Goal: Transaction & Acquisition: Register for event/course

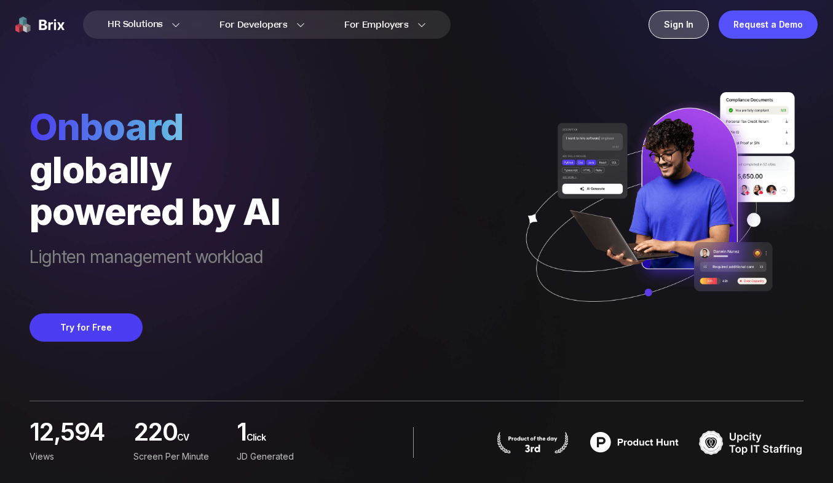
click at [687, 26] on div "Sign In" at bounding box center [679, 24] width 60 height 28
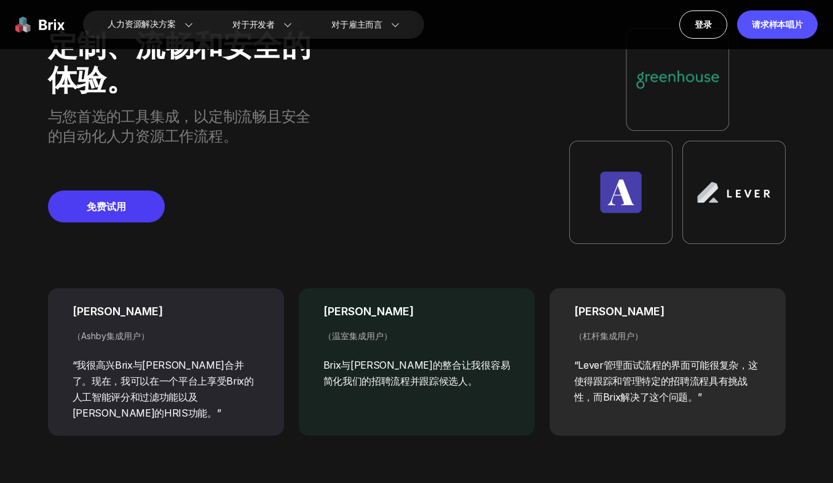
scroll to position [3805, 0]
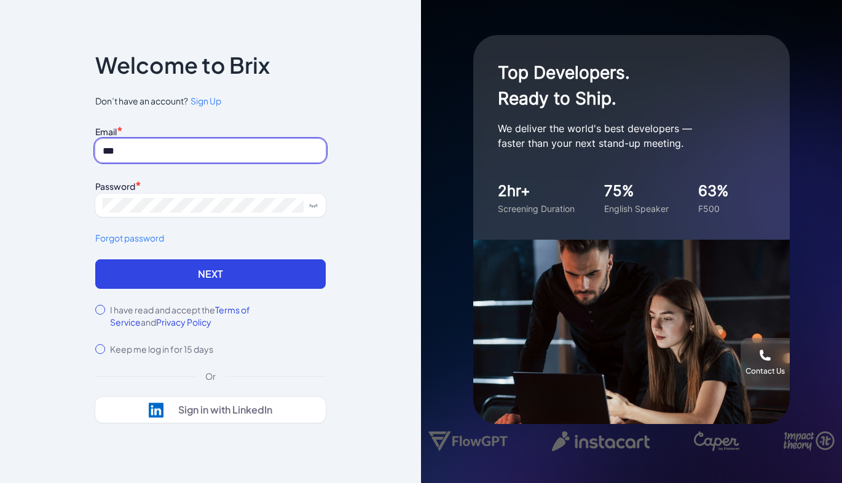
type input "*"
type input "**********"
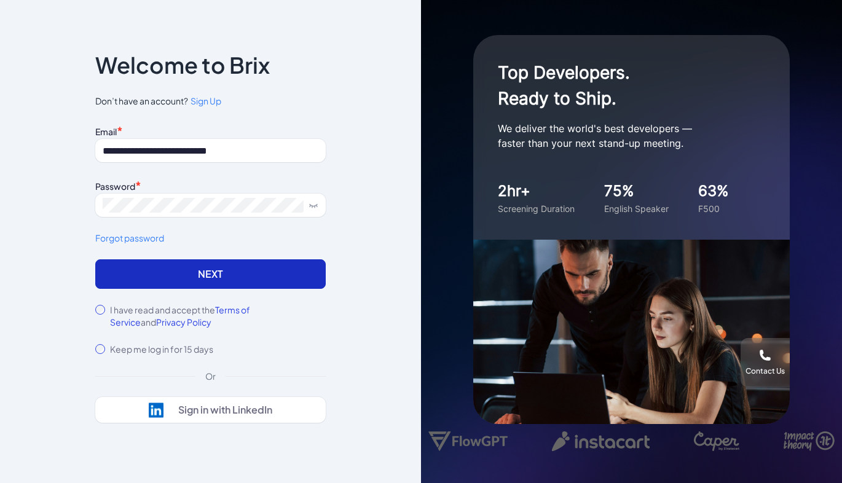
click at [189, 283] on button "Next" at bounding box center [210, 274] width 231 height 30
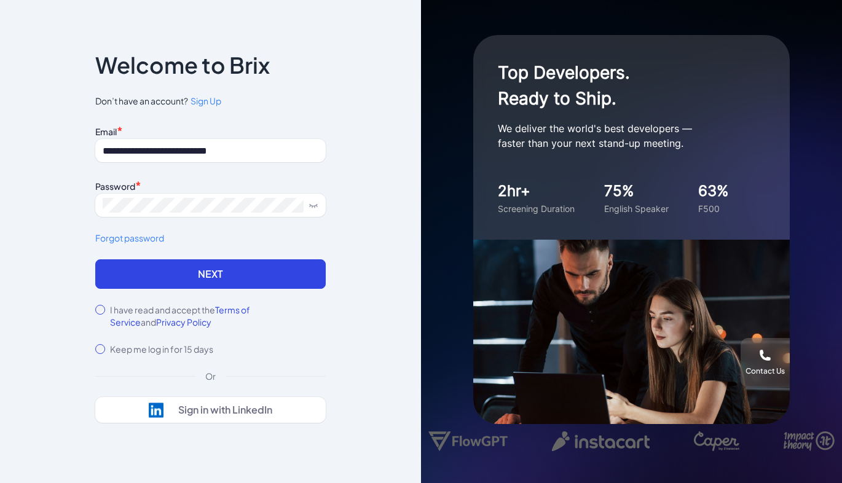
click at [208, 100] on span "Sign Up" at bounding box center [206, 100] width 31 height 11
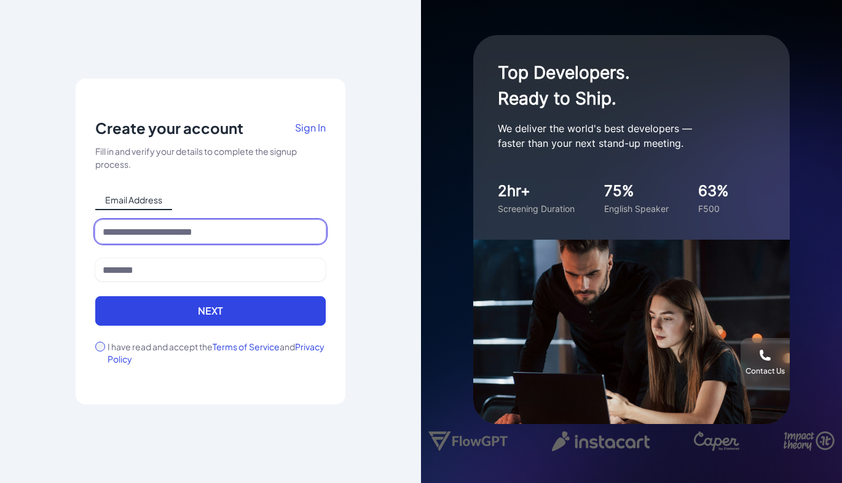
click at [176, 230] on input at bounding box center [210, 231] width 231 height 23
type input "**********"
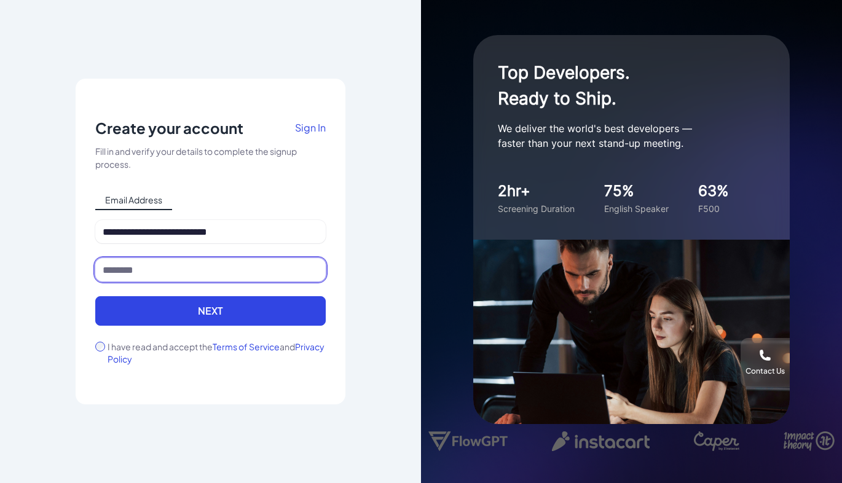
click at [173, 270] on input at bounding box center [210, 269] width 231 height 23
type input "*******"
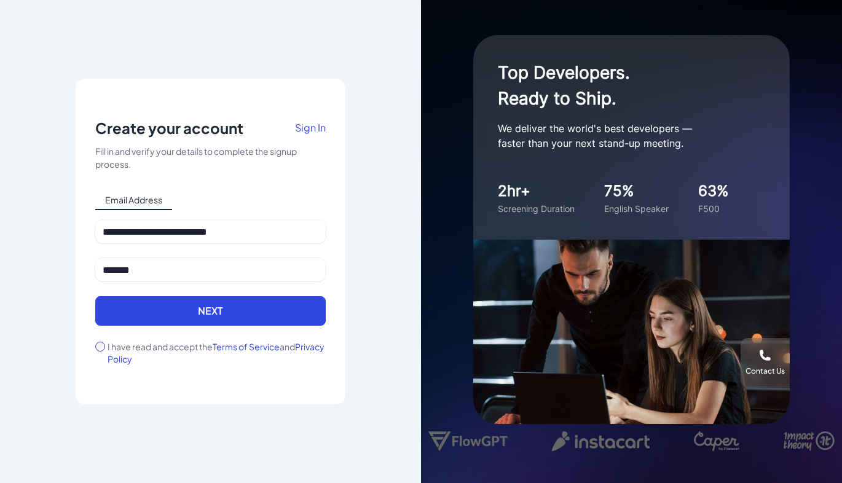
click at [106, 347] on div "I have read and accept the Terms of Service and Privacy Policy" at bounding box center [210, 353] width 231 height 25
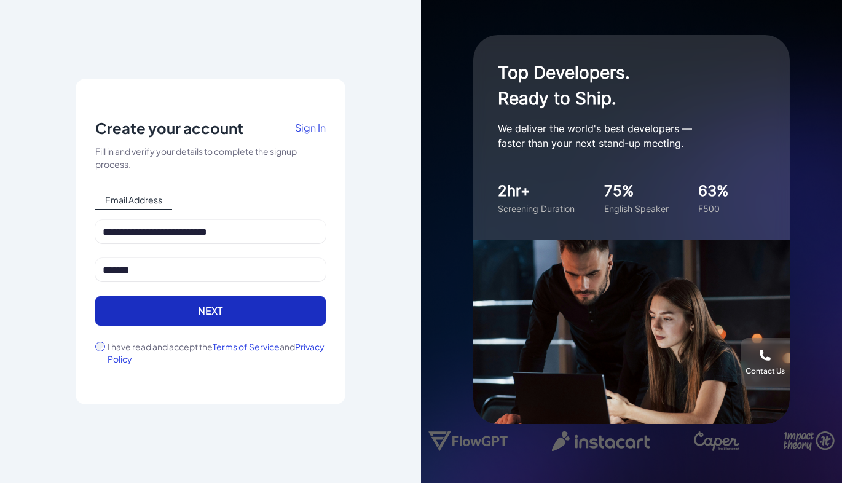
click at [202, 306] on button "Next" at bounding box center [210, 311] width 231 height 30
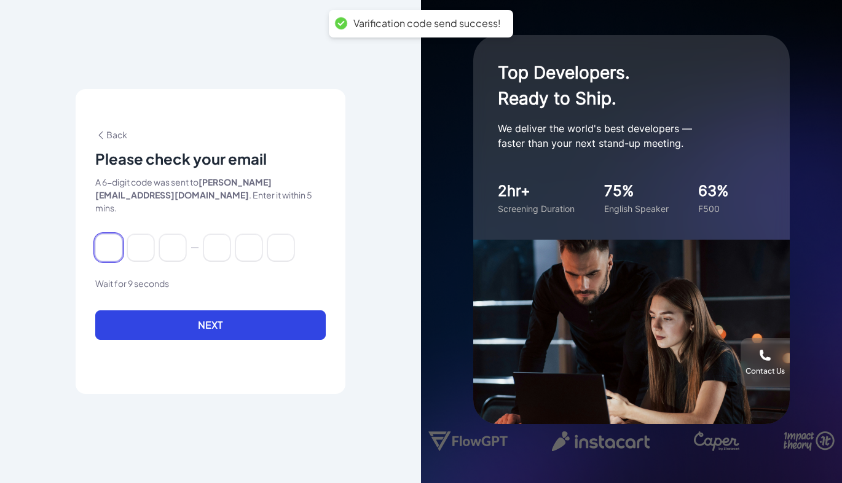
click at [110, 243] on input at bounding box center [108, 247] width 27 height 27
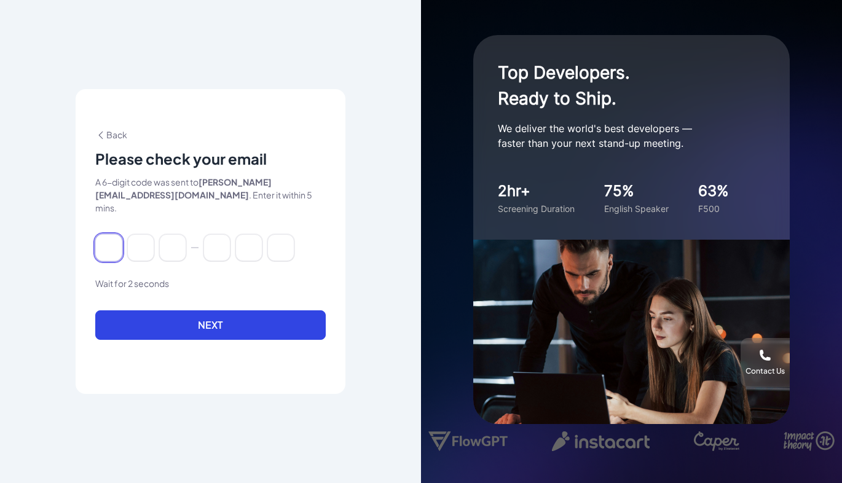
paste input "******"
type input "*"
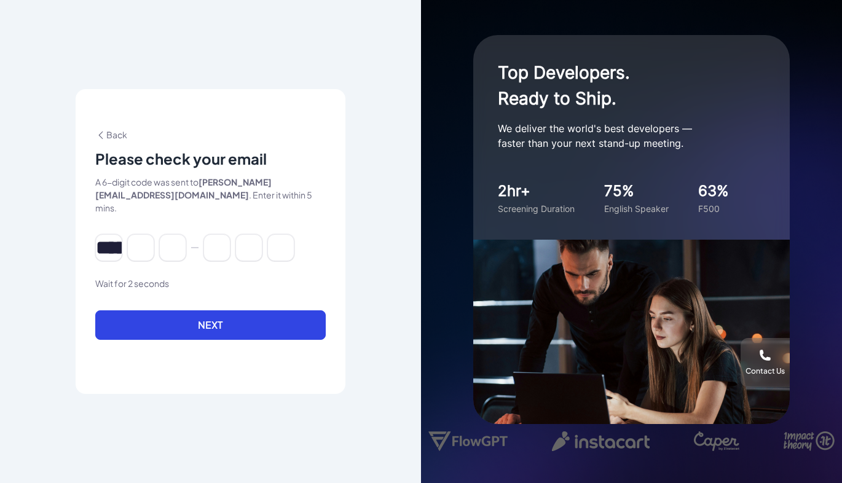
type input "*"
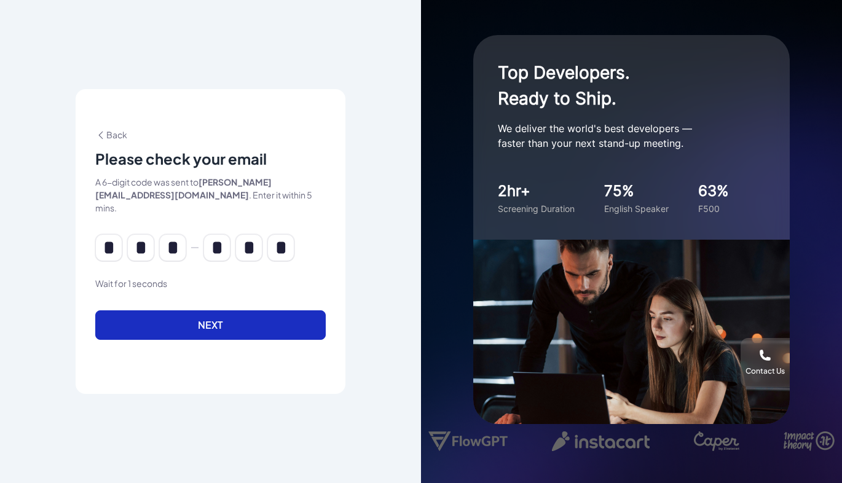
click at [210, 320] on button "Next" at bounding box center [210, 326] width 231 height 30
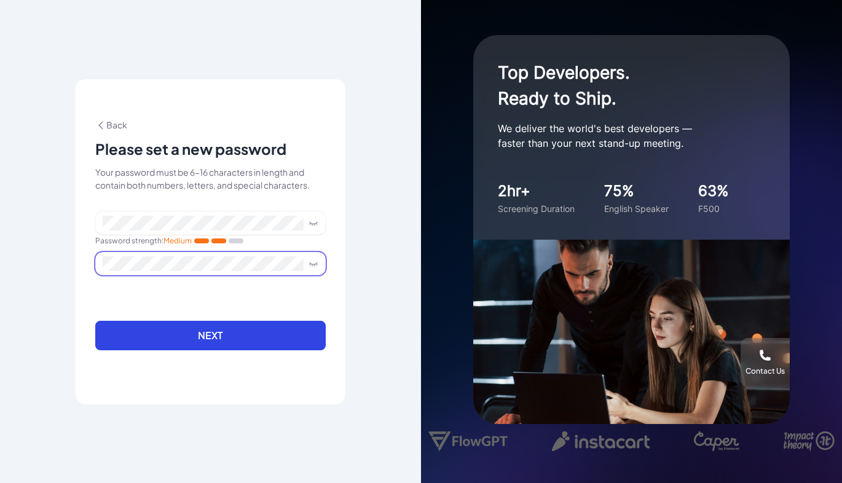
click at [313, 265] on icon at bounding box center [314, 264] width 10 height 10
click at [314, 220] on icon at bounding box center [314, 223] width 10 height 10
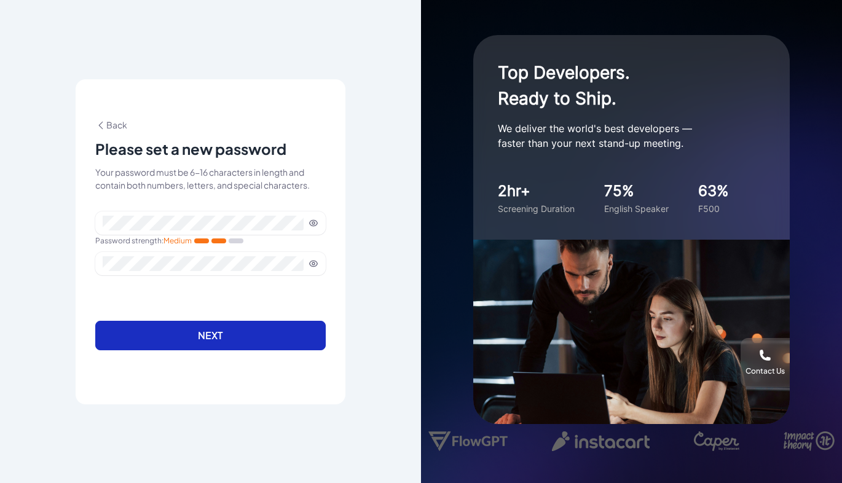
click at [224, 336] on button "Next" at bounding box center [210, 336] width 231 height 30
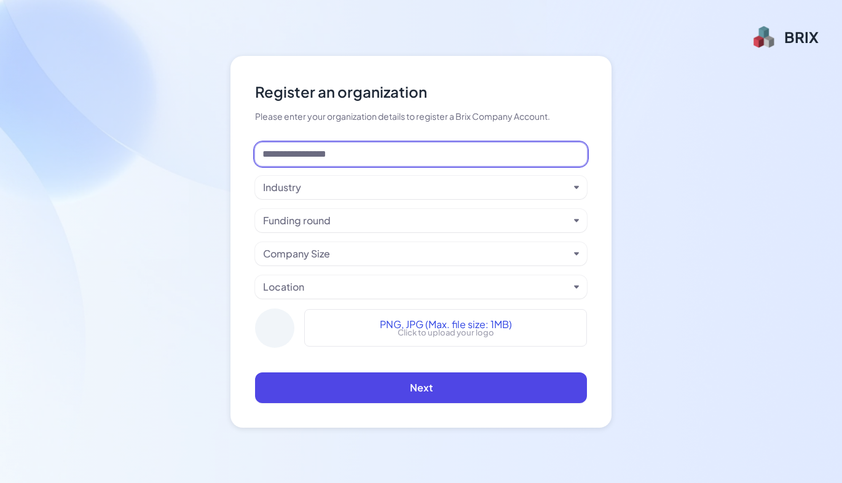
click at [331, 152] on input at bounding box center [421, 154] width 332 height 23
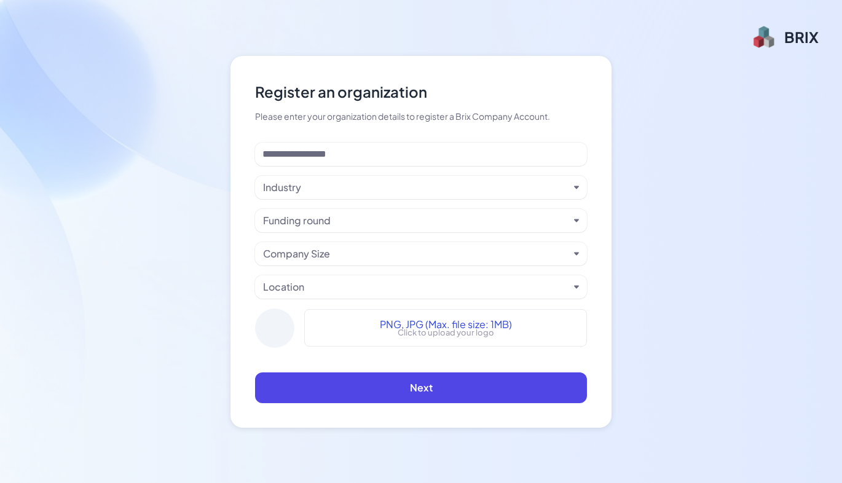
click at [306, 190] on div "Industry" at bounding box center [416, 187] width 306 height 15
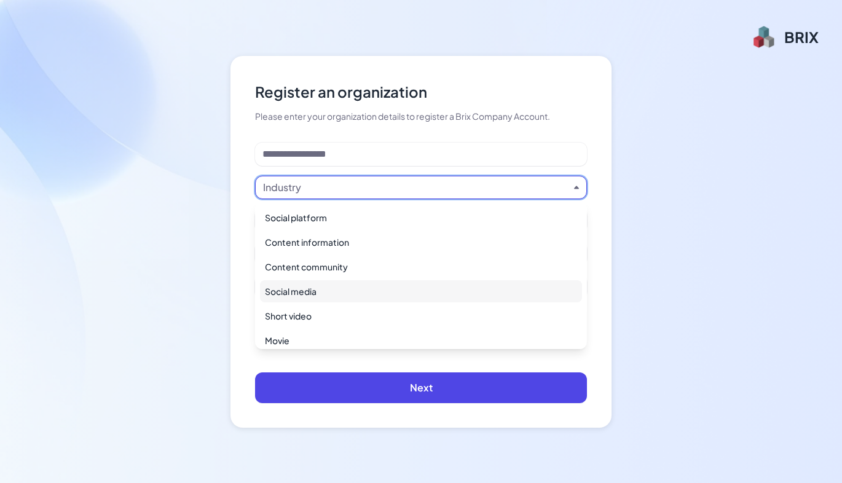
click at [331, 294] on div "Social media" at bounding box center [421, 291] width 322 height 22
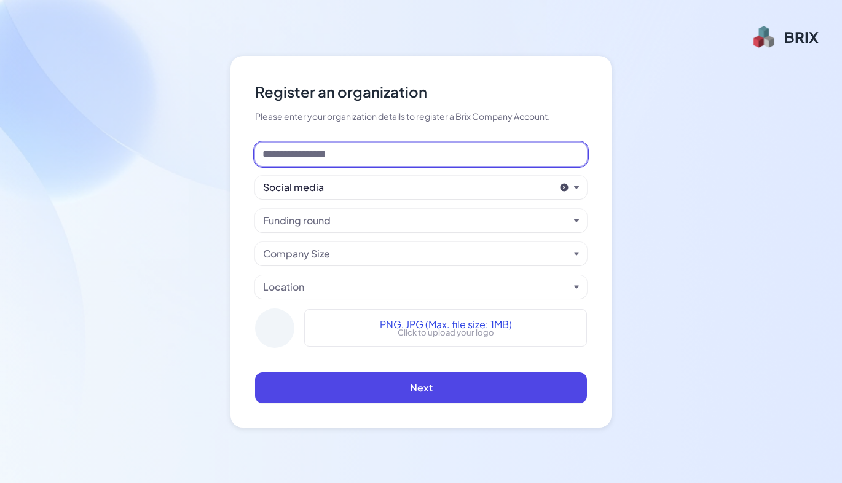
click at [326, 154] on input at bounding box center [421, 154] width 332 height 23
type input "********"
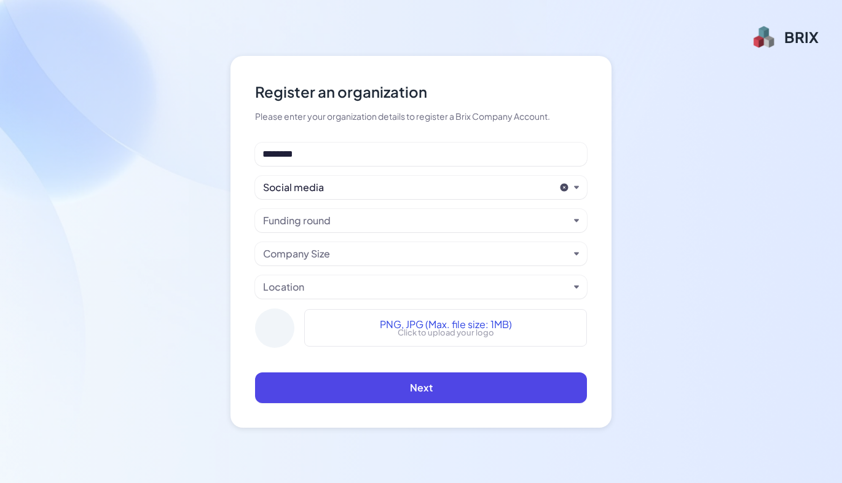
click at [336, 216] on div "Funding round" at bounding box center [416, 220] width 306 height 15
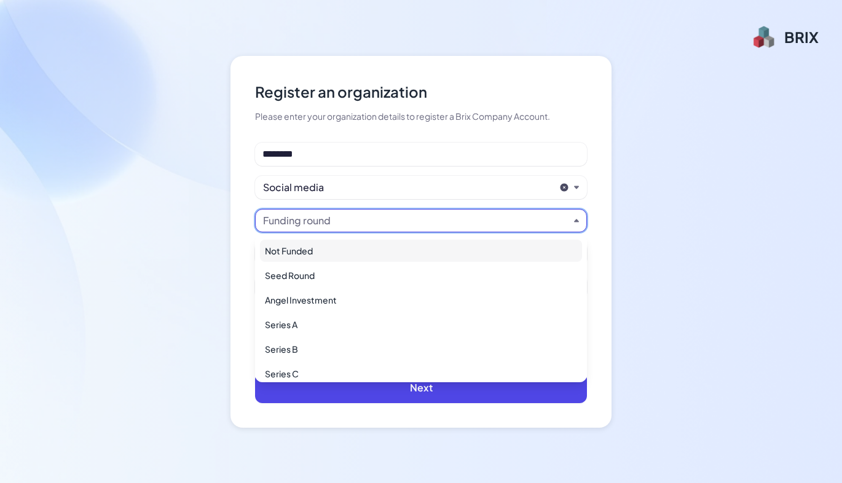
click at [341, 252] on div "Not Funded" at bounding box center [421, 251] width 322 height 22
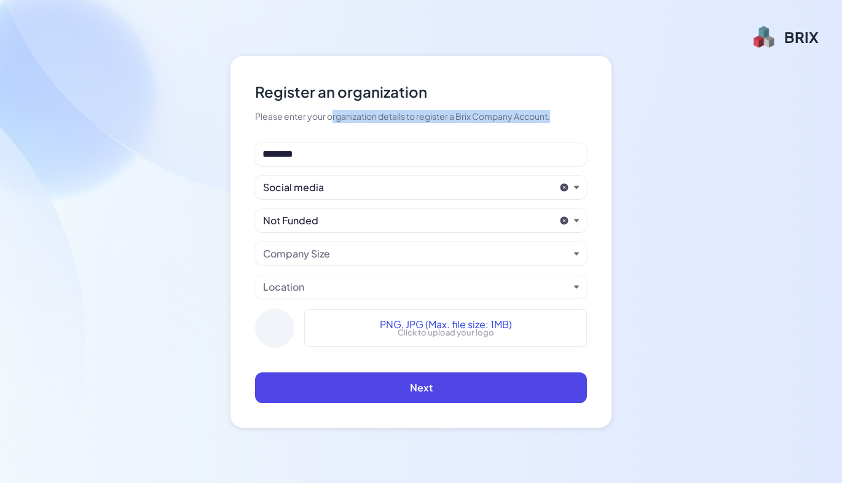
drag, startPoint x: 333, startPoint y: 120, endPoint x: 519, endPoint y: 127, distance: 185.8
click at [519, 127] on div "Register an organization Please enter your organization details to register a B…" at bounding box center [421, 242] width 332 height 323
click at [365, 256] on div "Company Size" at bounding box center [416, 254] width 306 height 15
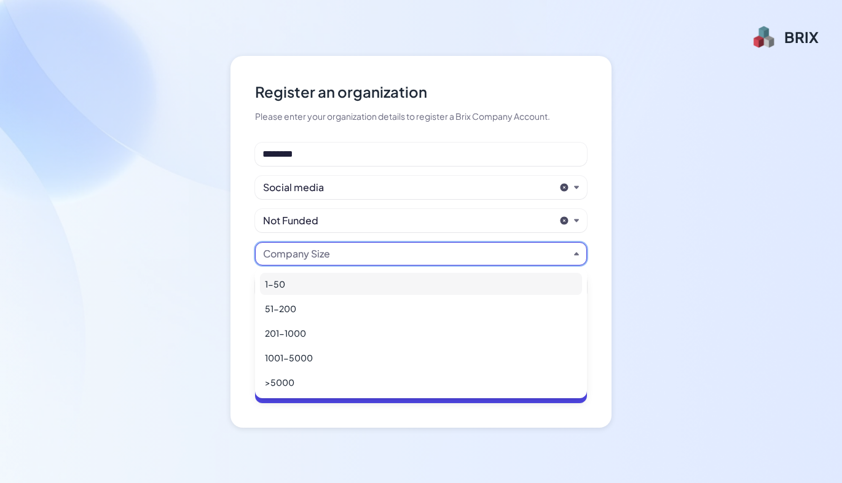
click at [340, 287] on div "1-50" at bounding box center [421, 284] width 322 height 22
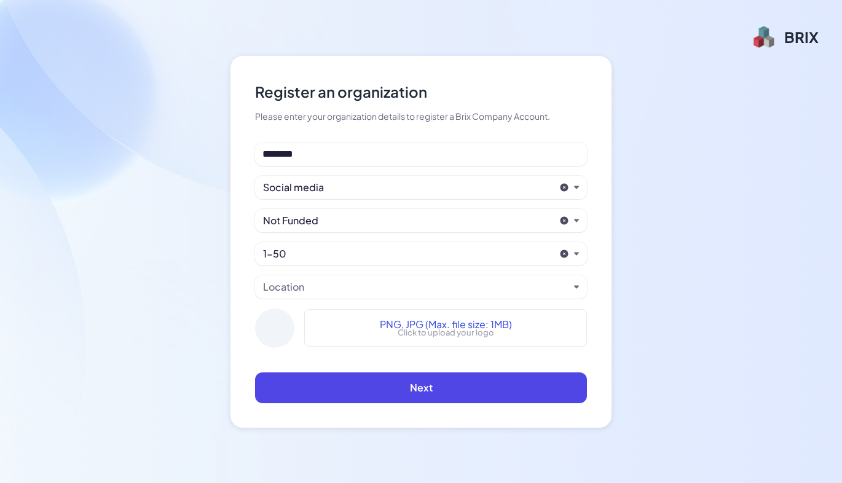
click at [326, 293] on div "Location" at bounding box center [416, 287] width 306 height 15
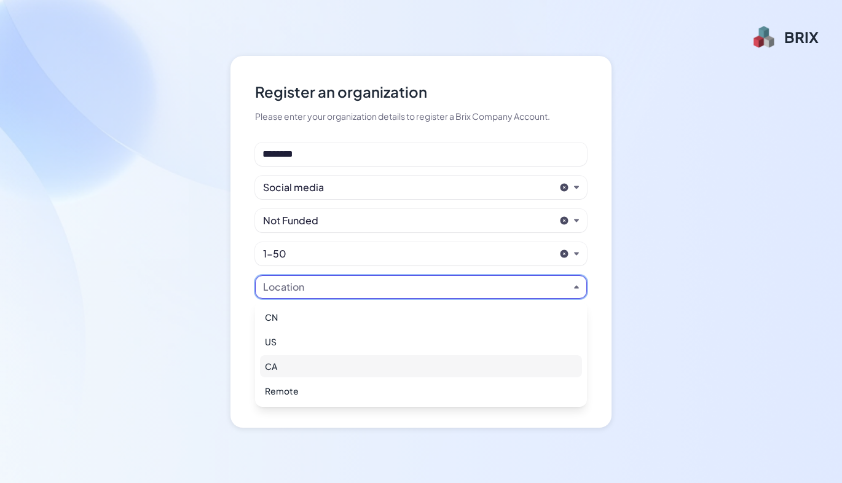
click at [322, 368] on div "CA" at bounding box center [421, 366] width 322 height 22
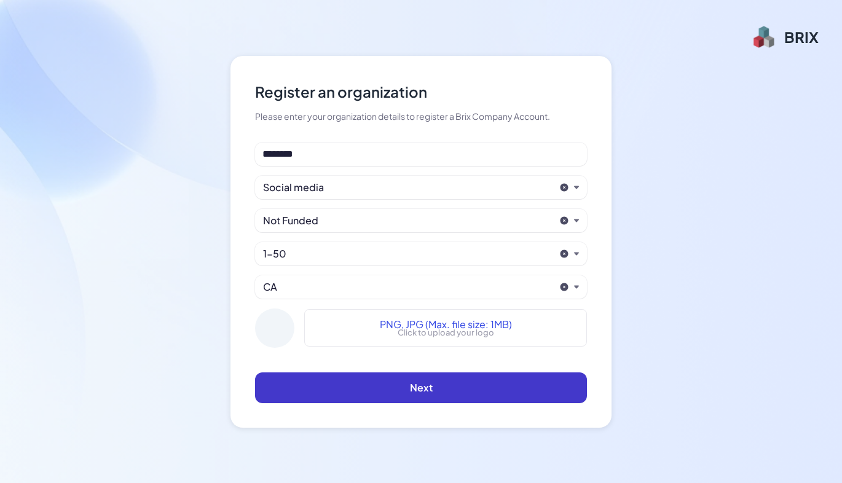
click at [394, 383] on button "Next" at bounding box center [421, 388] width 332 height 31
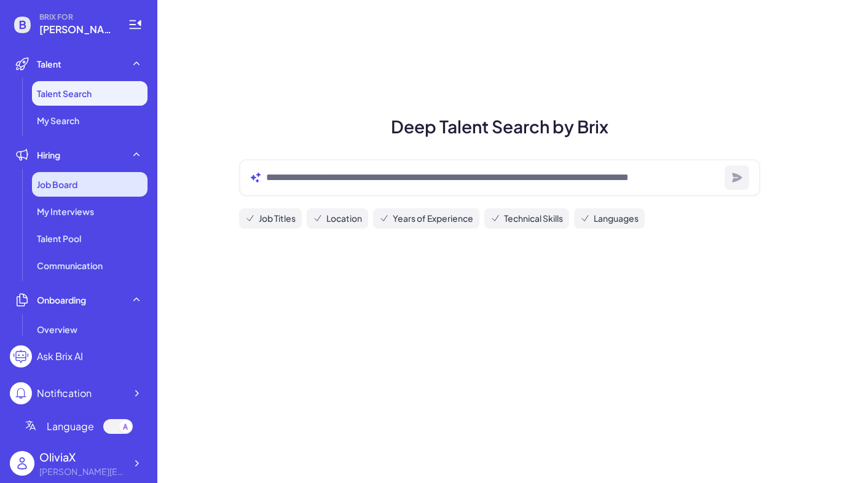
click at [85, 186] on div "Job Board" at bounding box center [90, 184] width 116 height 25
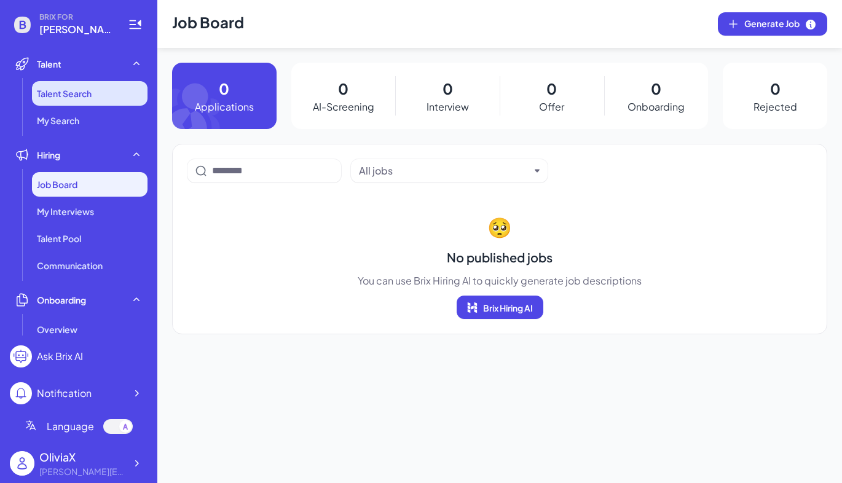
click at [89, 96] on span "Talent Search" at bounding box center [64, 93] width 55 height 12
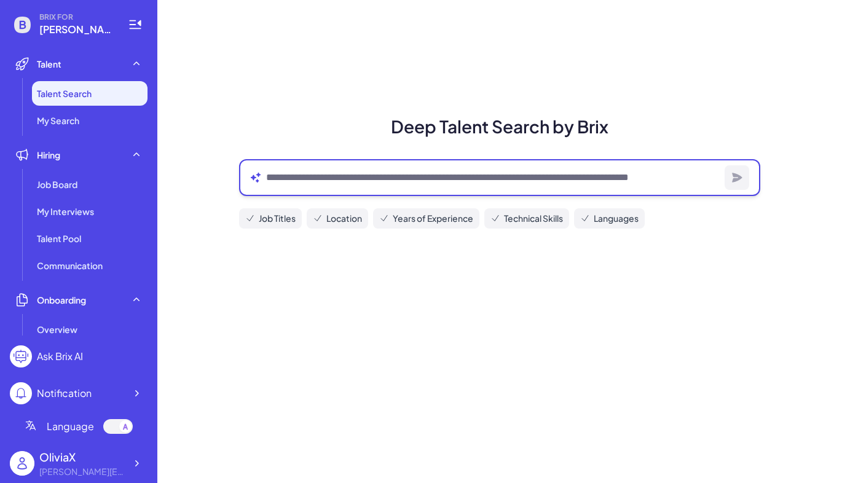
click at [284, 178] on textarea at bounding box center [493, 177] width 454 height 15
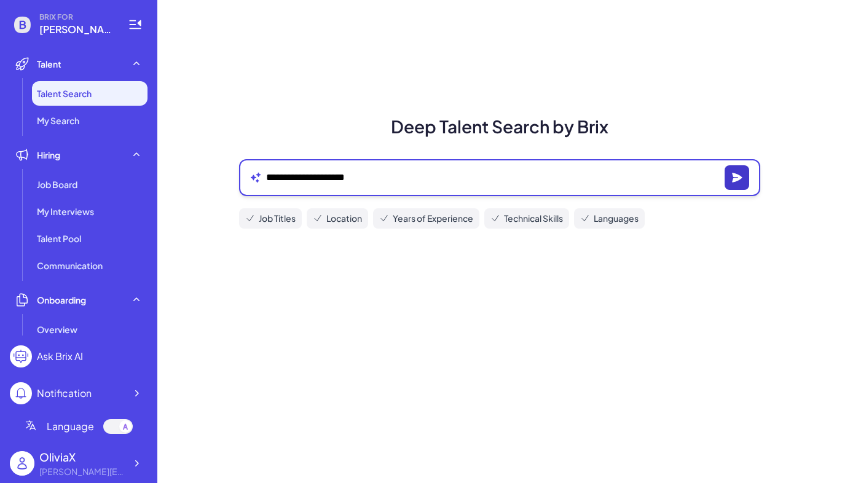
type textarea "**********"
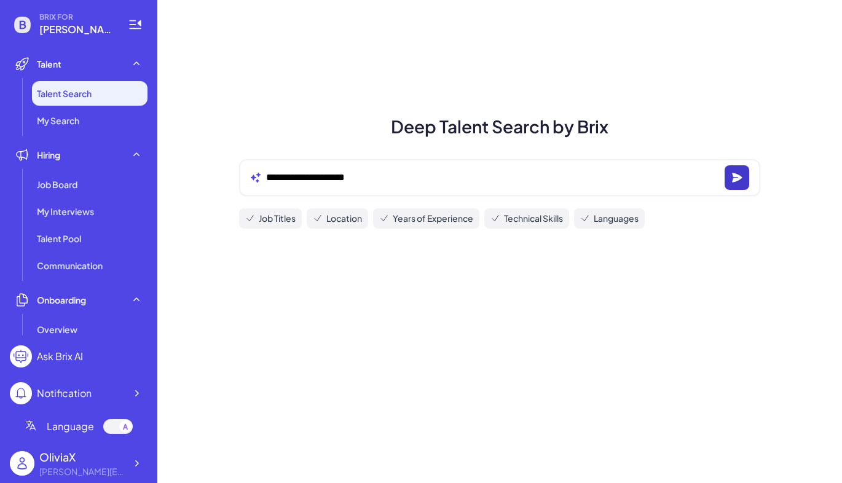
click at [740, 178] on icon "button" at bounding box center [737, 177] width 10 height 9
click at [127, 428] on icon at bounding box center [125, 428] width 2 height 0
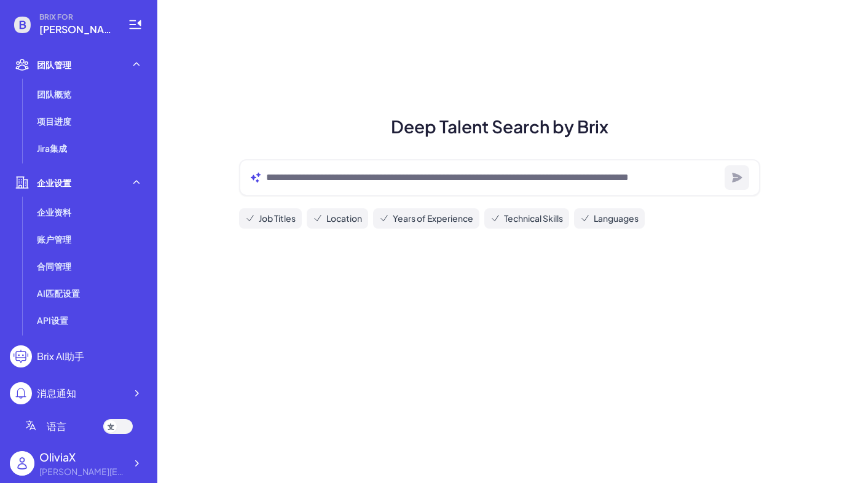
click at [53, 33] on span "[PERSON_NAME]" at bounding box center [76, 29] width 74 height 15
click at [139, 31] on icon at bounding box center [135, 24] width 15 height 15
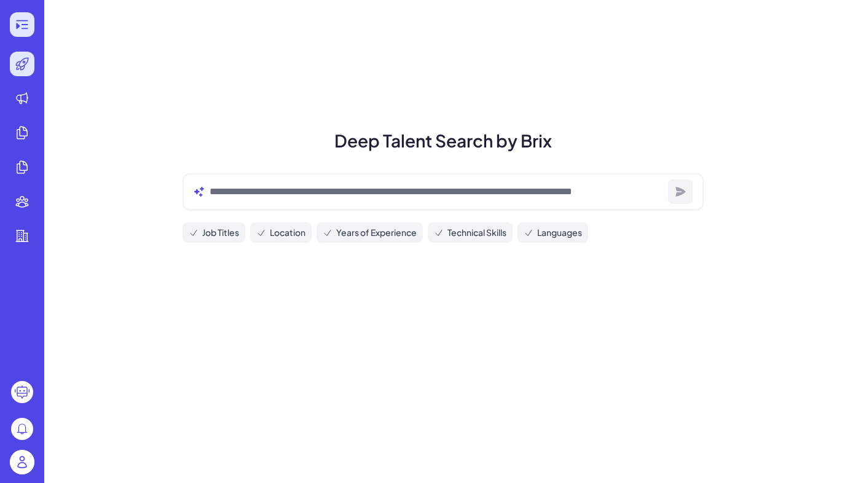
click at [26, 20] on icon at bounding box center [22, 24] width 15 height 15
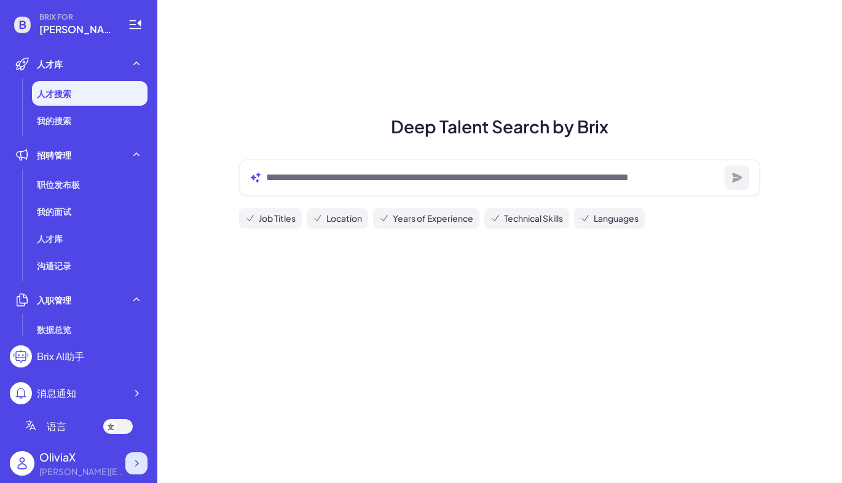
click at [136, 467] on icon at bounding box center [136, 463] width 12 height 12
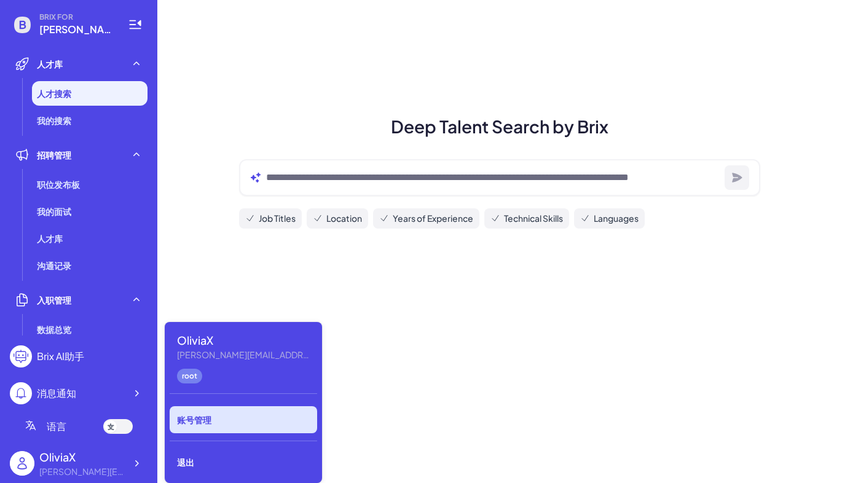
click at [221, 422] on div "账号管理" at bounding box center [244, 419] width 148 height 27
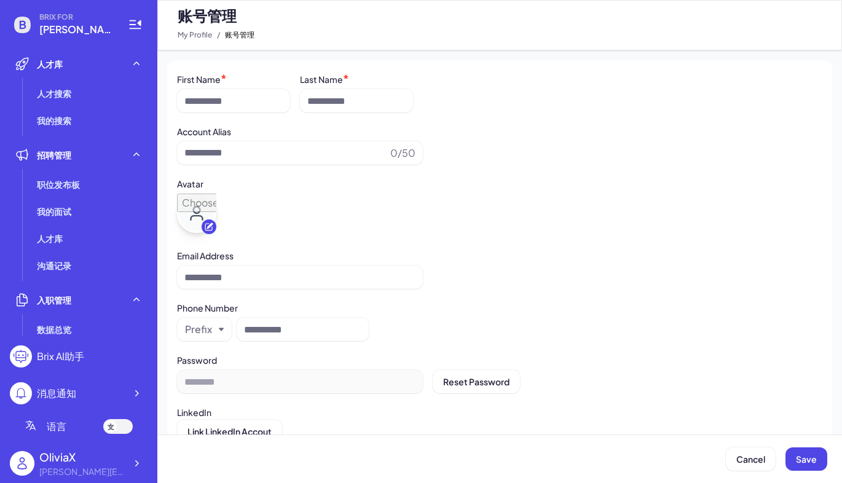
type input "*******"
type input "**********"
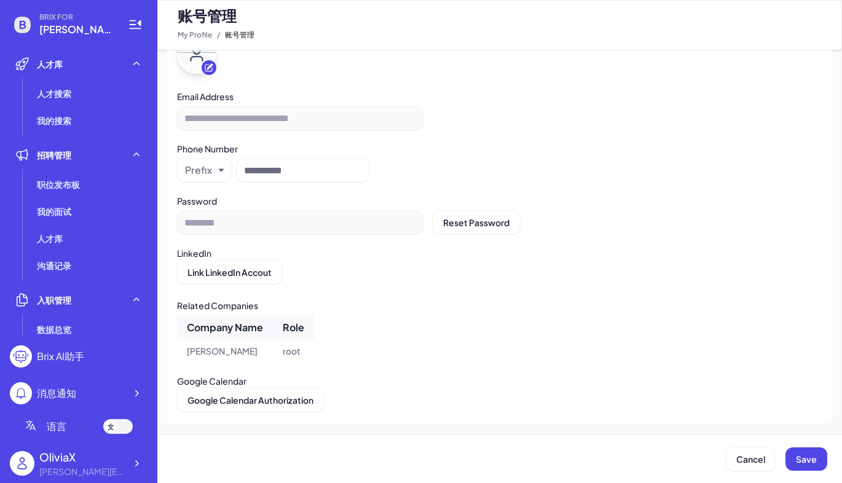
scroll to position [191, 0]
click at [752, 463] on span "Cancel" at bounding box center [751, 459] width 29 height 11
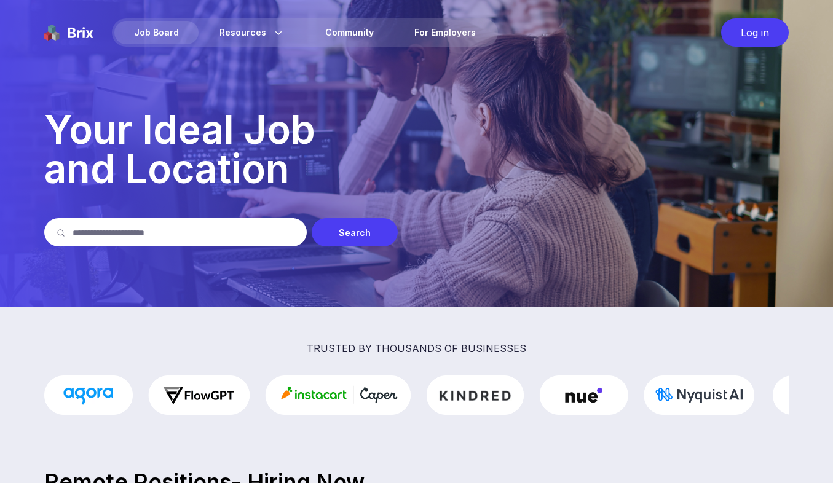
click at [173, 239] on input "text" at bounding box center [184, 232] width 222 height 28
type input "*********"
click at [362, 236] on div "Search" at bounding box center [355, 232] width 86 height 28
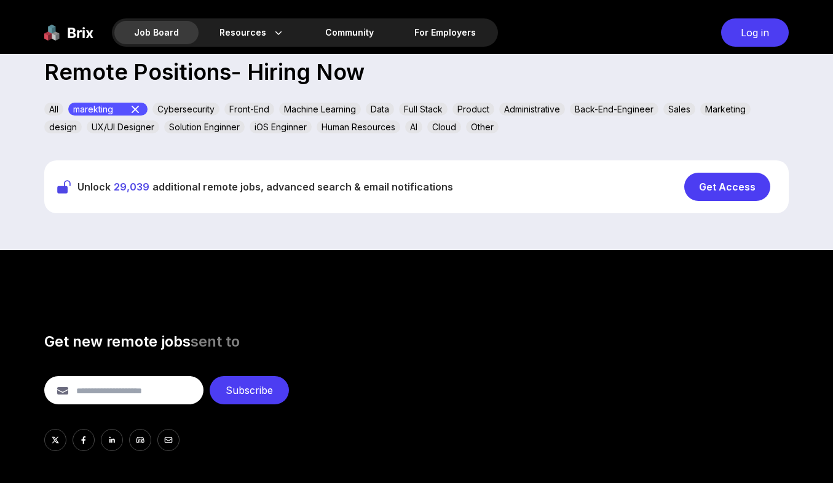
scroll to position [416, 0]
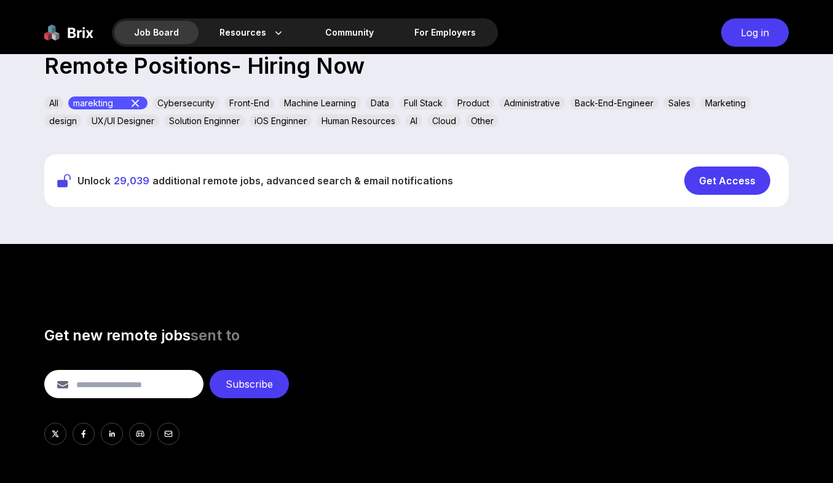
click at [726, 180] on div "Get Access" at bounding box center [727, 181] width 86 height 28
